Goal: Task Accomplishment & Management: Use online tool/utility

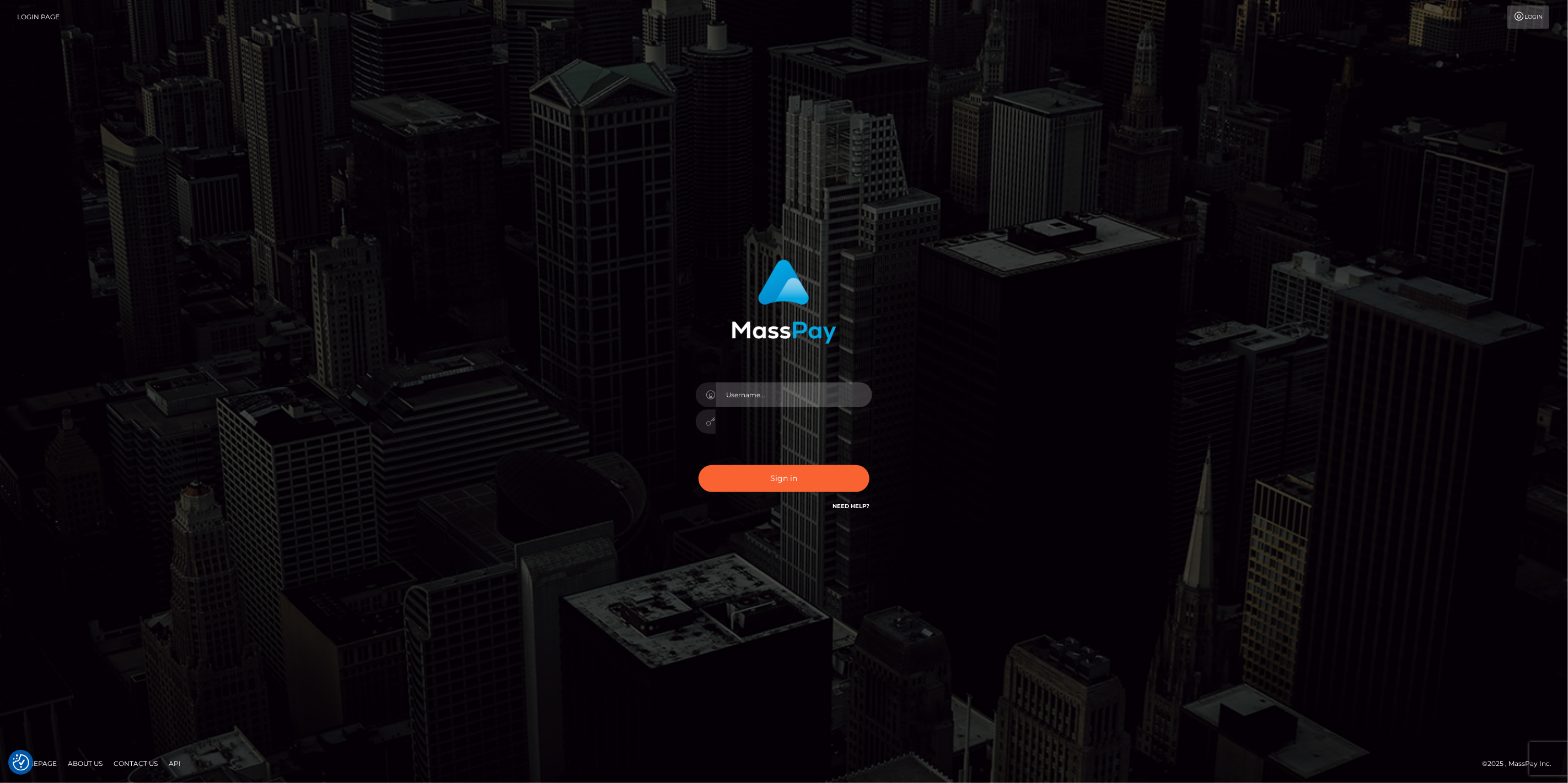
click at [869, 394] on input "text" at bounding box center [794, 394] width 156 height 25
type input "dfallu2"
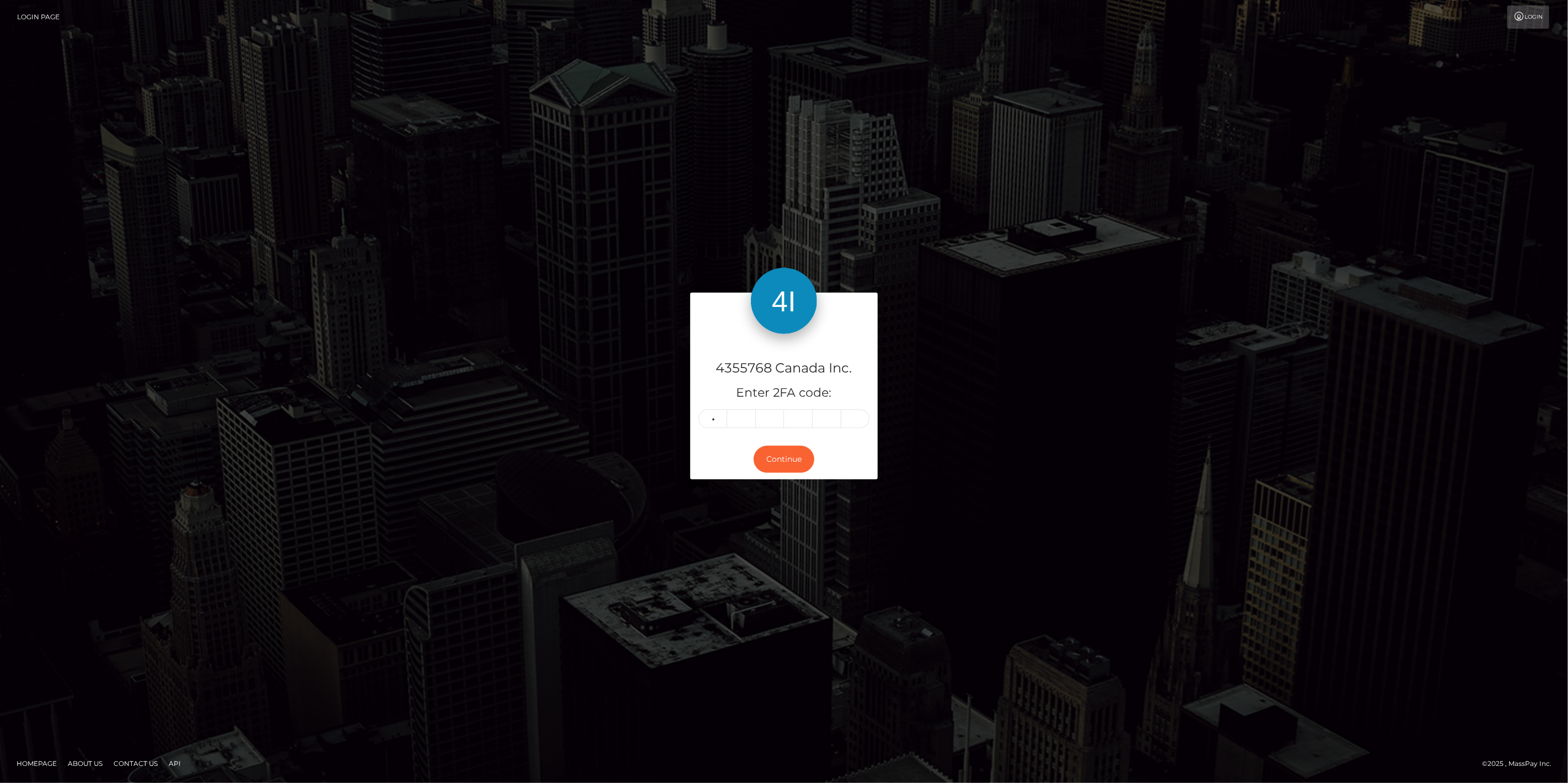
type input "8"
type input "9"
type input "7"
type input "6"
type input "8"
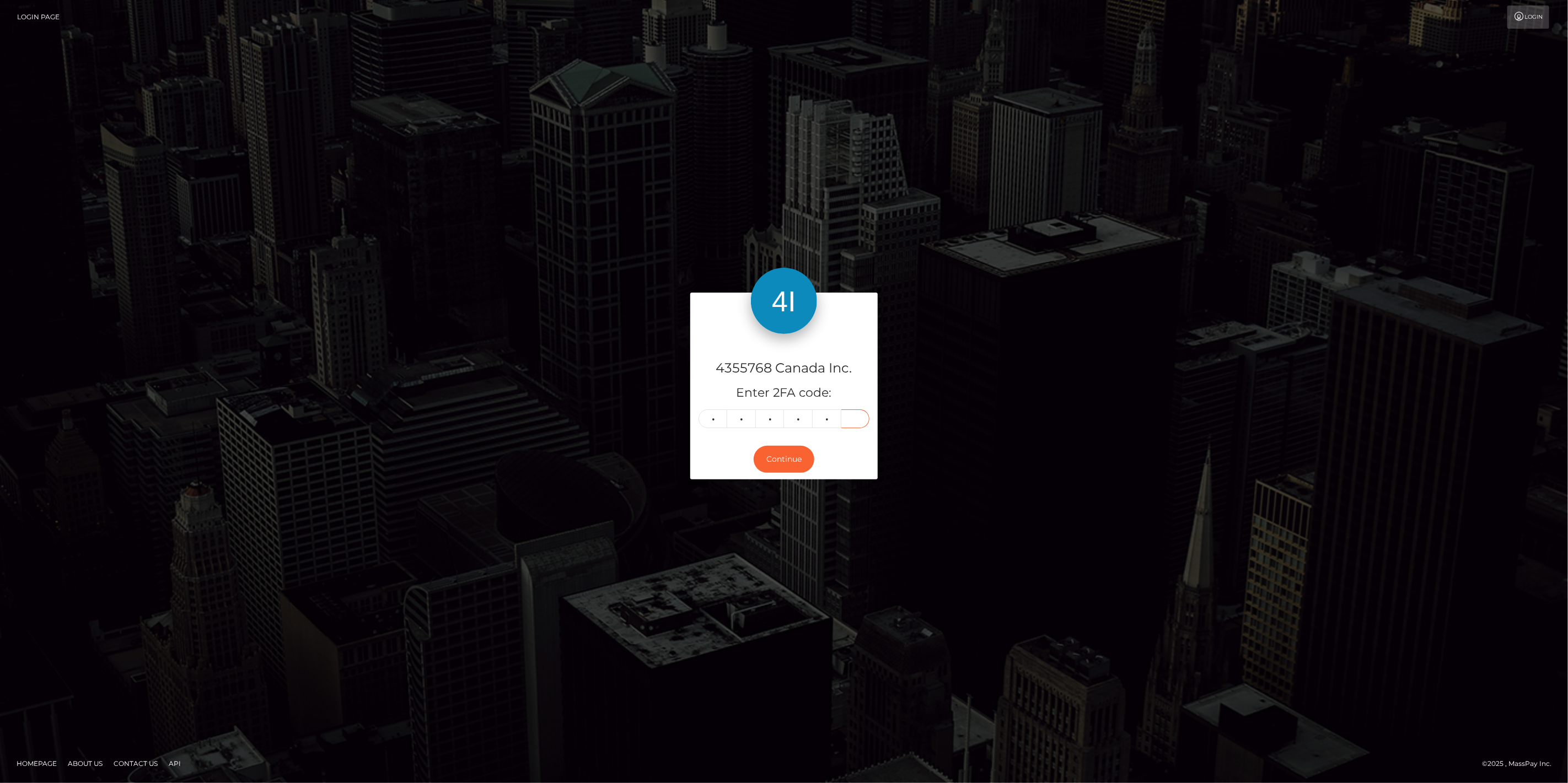
type input "0"
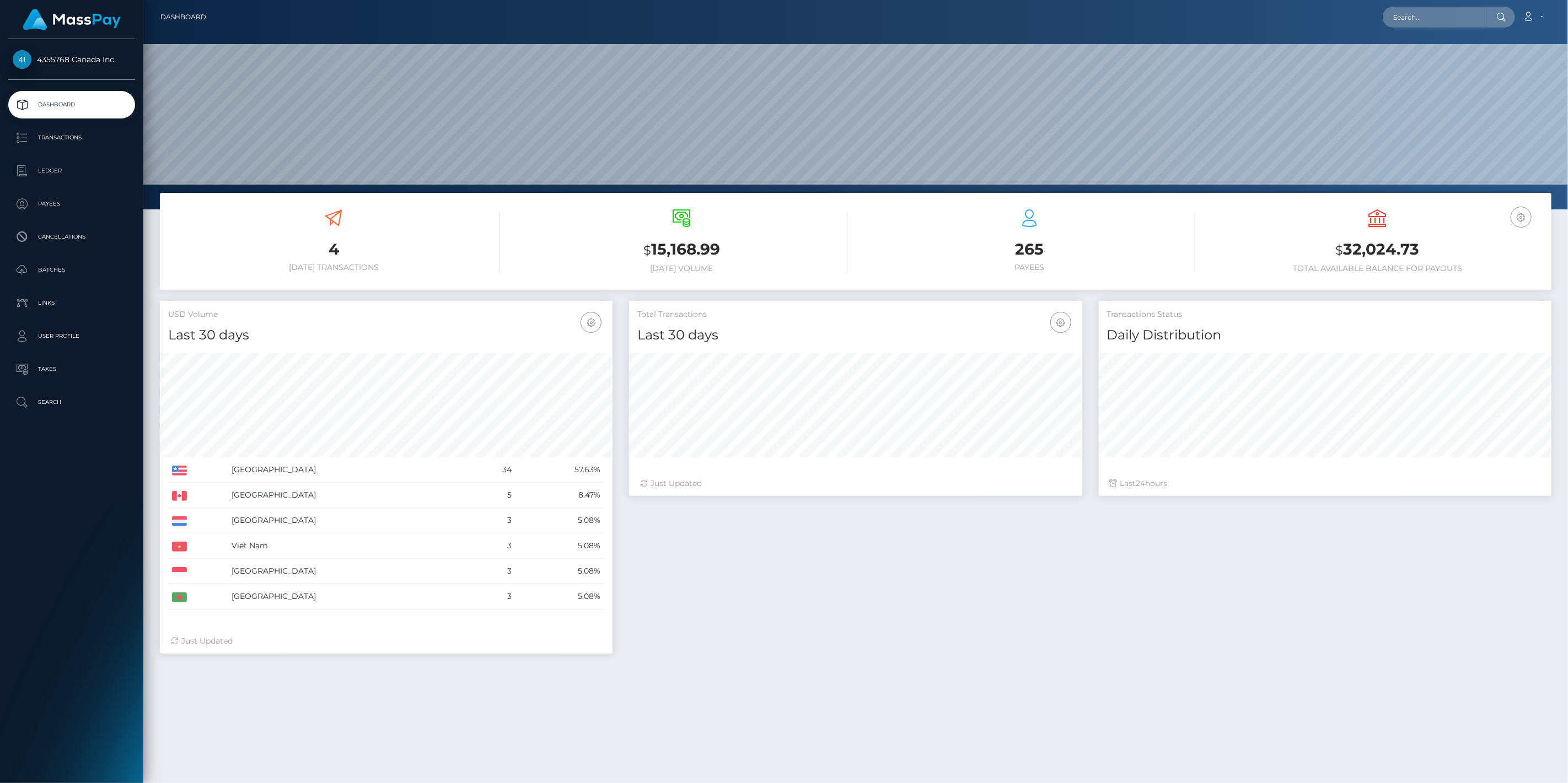
scroll to position [195, 453]
click at [74, 264] on p "Batches" at bounding box center [72, 270] width 118 height 17
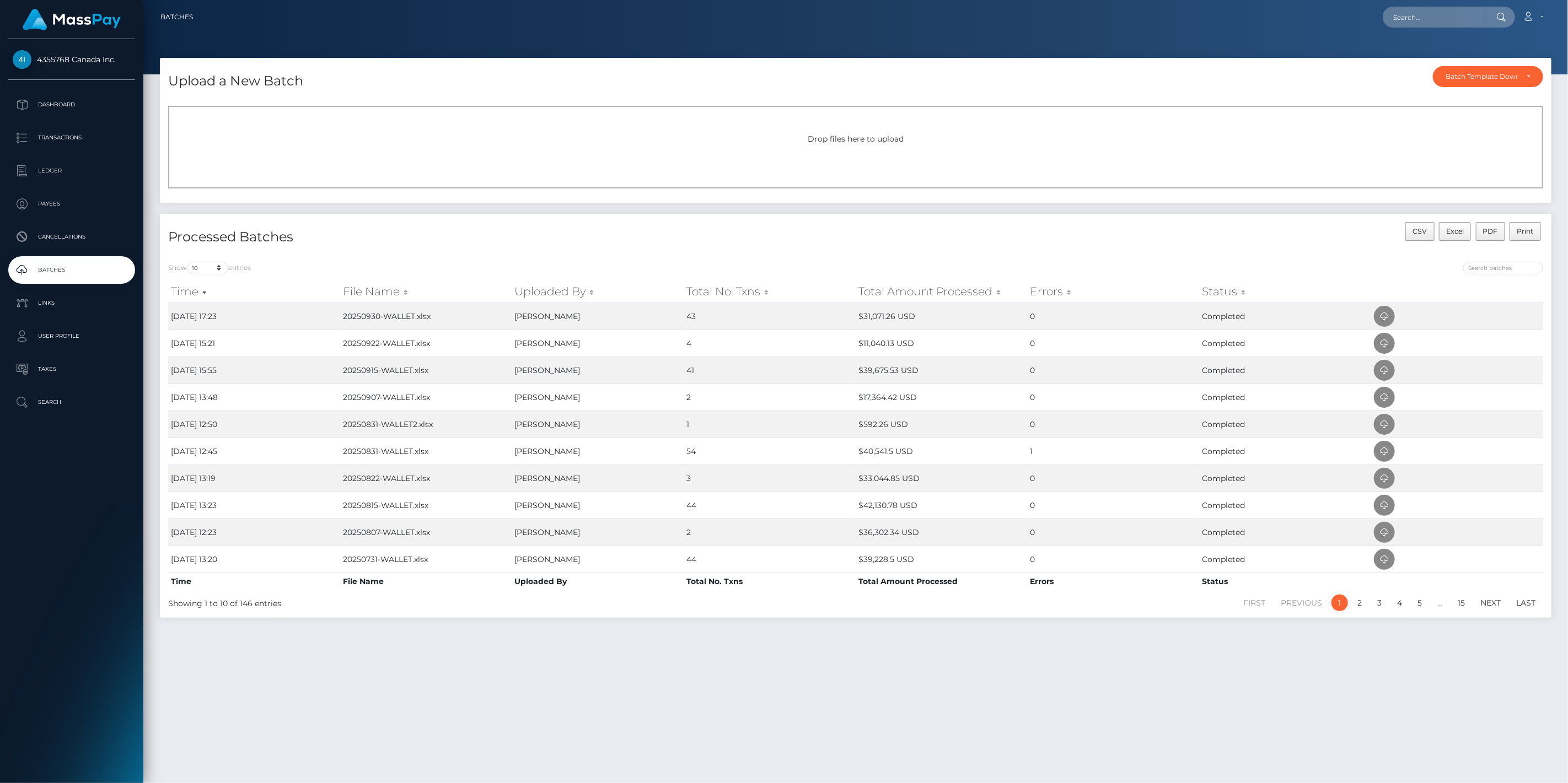
click at [673, 152] on div "Drop files here to upload" at bounding box center [856, 147] width 1375 height 83
click at [861, 152] on div "Drop files here to upload" at bounding box center [856, 147] width 1375 height 83
click at [886, 140] on span "Drop files here to upload" at bounding box center [855, 139] width 96 height 10
